Goal: Task Accomplishment & Management: Manage account settings

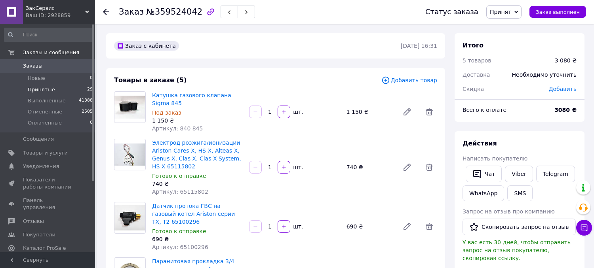
click at [30, 89] on span "Принятые" at bounding box center [41, 89] width 27 height 7
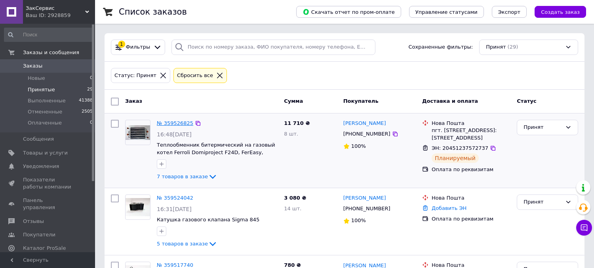
click at [172, 122] on link "№ 359526825" at bounding box center [175, 123] width 36 height 6
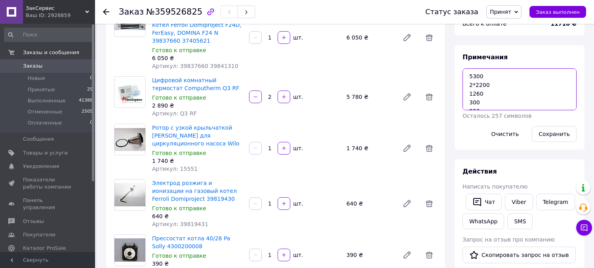
scroll to position [132, 0]
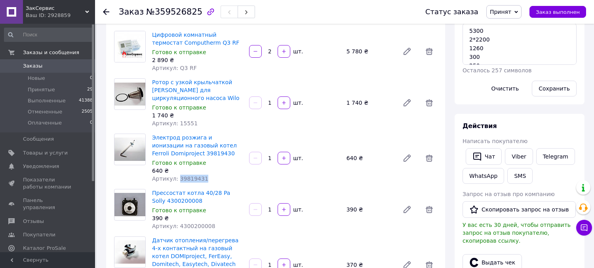
drag, startPoint x: 176, startPoint y: 164, endPoint x: 212, endPoint y: 165, distance: 35.6
click at [212, 175] on div "Артикул: 39819431" at bounding box center [197, 179] width 91 height 8
copy span "39819431"
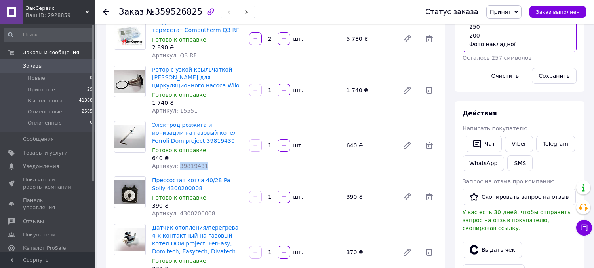
scroll to position [0, 0]
